Goal: Subscribe to service/newsletter

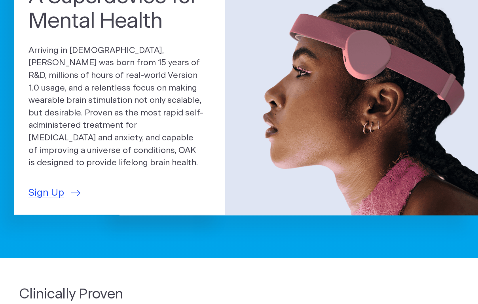
scroll to position [71, 0]
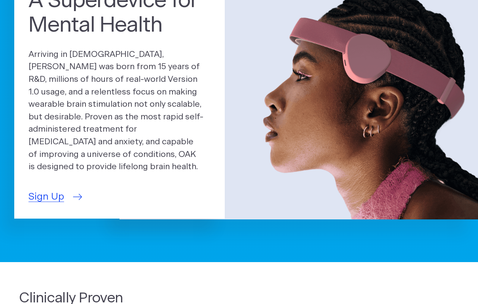
click at [41, 190] on span "Sign Up" at bounding box center [46, 197] width 36 height 15
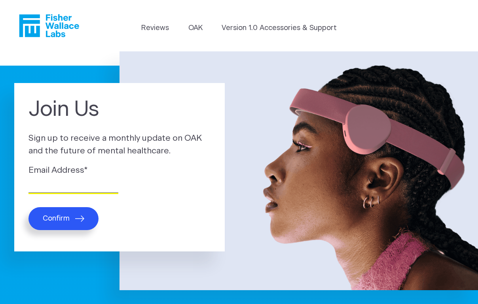
click at [63, 186] on input "Email Address *" at bounding box center [73, 187] width 90 height 12
type input "[EMAIL_ADDRESS][DOMAIN_NAME]"
click at [65, 216] on span "Confirm" at bounding box center [56, 218] width 27 height 9
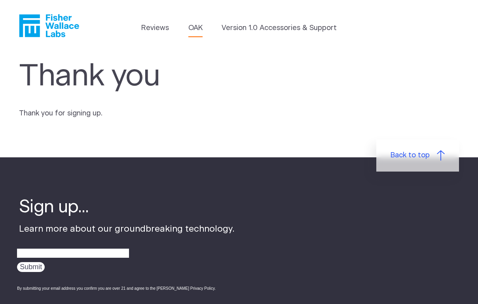
click at [196, 27] on link "OAK" at bounding box center [195, 28] width 14 height 11
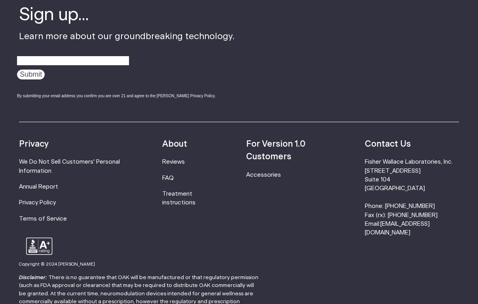
scroll to position [1302, 0]
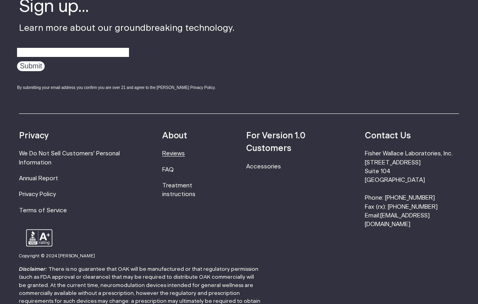
click at [179, 151] on link "Reviews" at bounding box center [173, 154] width 23 height 6
